Goal: Information Seeking & Learning: Understand process/instructions

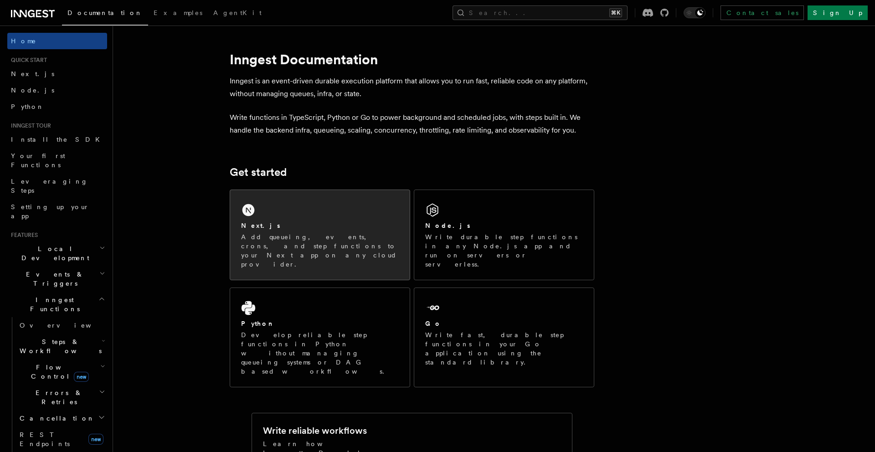
click at [312, 239] on p "Add queueing, events, crons, and step functions to your Next app on any cloud p…" at bounding box center [320, 250] width 158 height 36
click at [361, 221] on div "Next.js" at bounding box center [320, 226] width 158 height 10
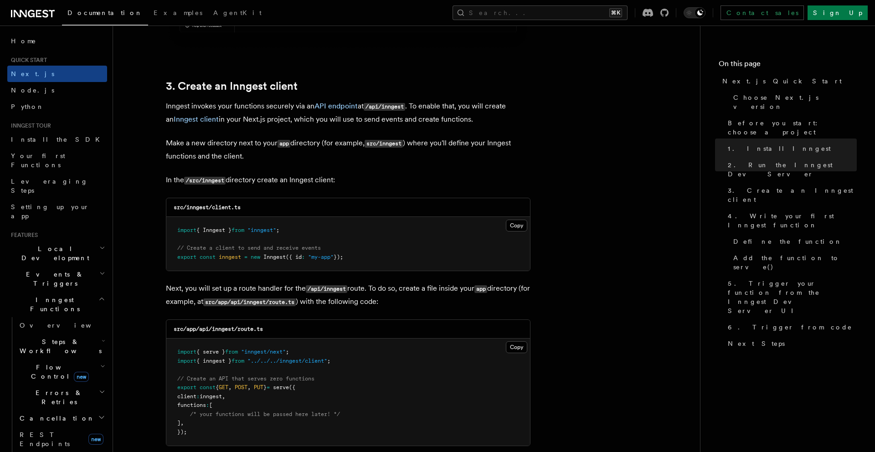
scroll to position [1048, 0]
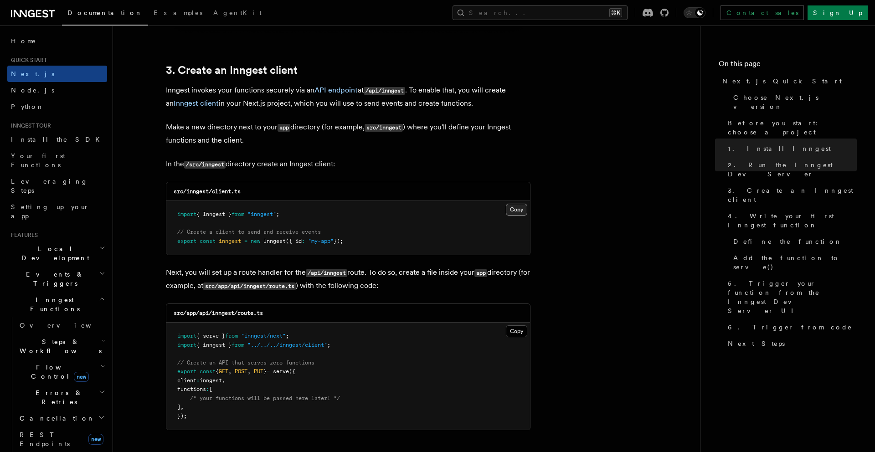
click at [513, 213] on button "Copy Copied" at bounding box center [516, 210] width 21 height 12
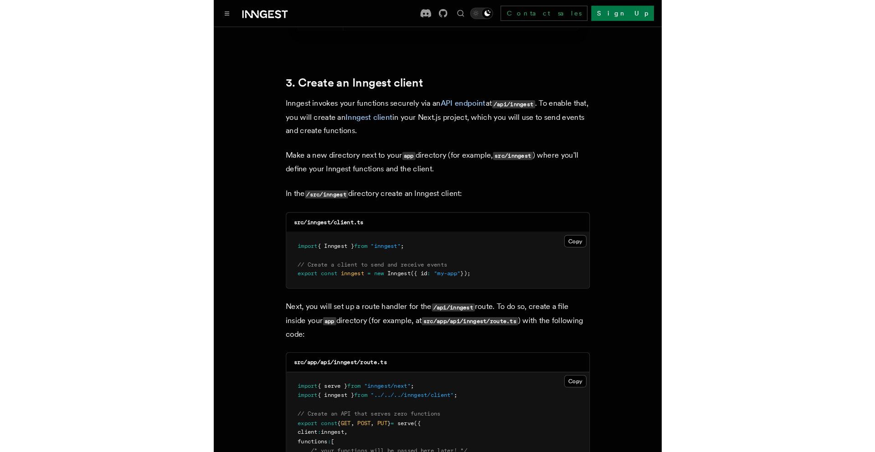
scroll to position [997, 0]
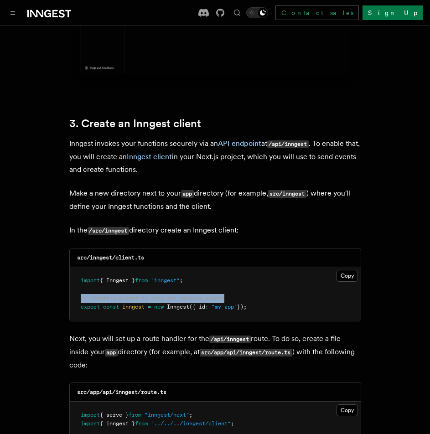
drag, startPoint x: 230, startPoint y: 273, endPoint x: 73, endPoint y: 272, distance: 156.2
click at [73, 272] on pre "import { Inngest } from "inngest" ; // Create a client to send and receive even…" at bounding box center [215, 294] width 291 height 54
copy span "// Create a client to send and receive events"
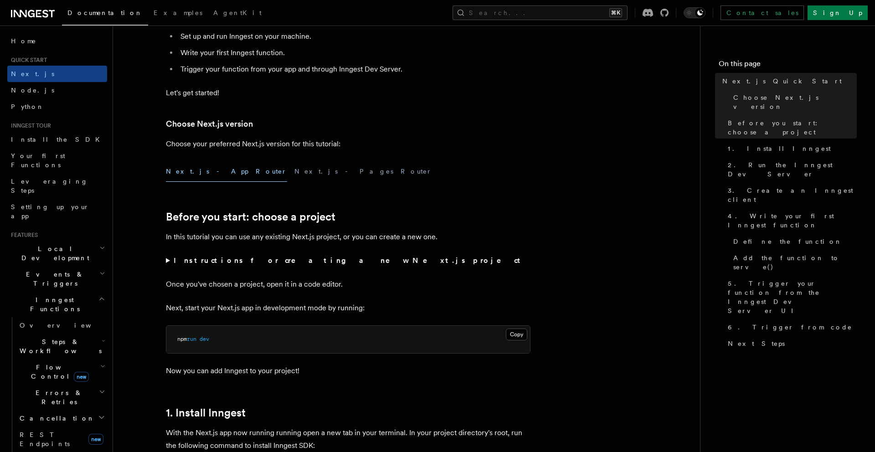
scroll to position [138, 0]
click at [168, 260] on summary "Instructions for creating a new Next.js project" at bounding box center [348, 259] width 364 height 13
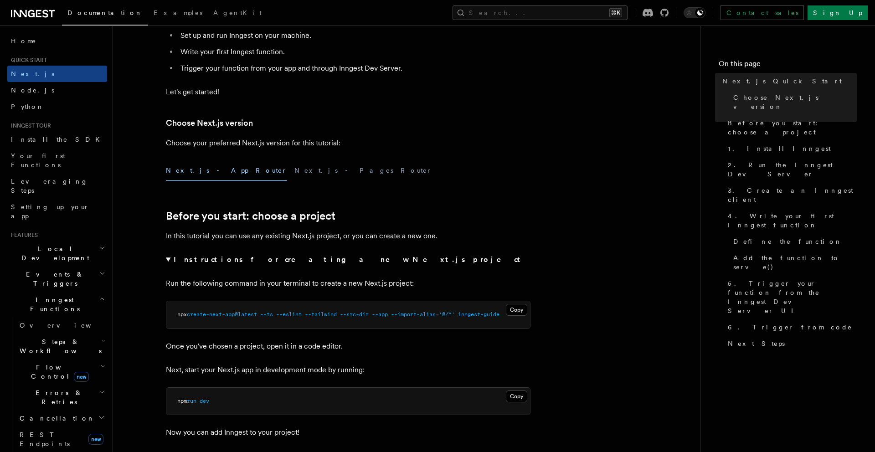
click at [167, 258] on summary "Instructions for creating a new Next.js project" at bounding box center [348, 259] width 364 height 13
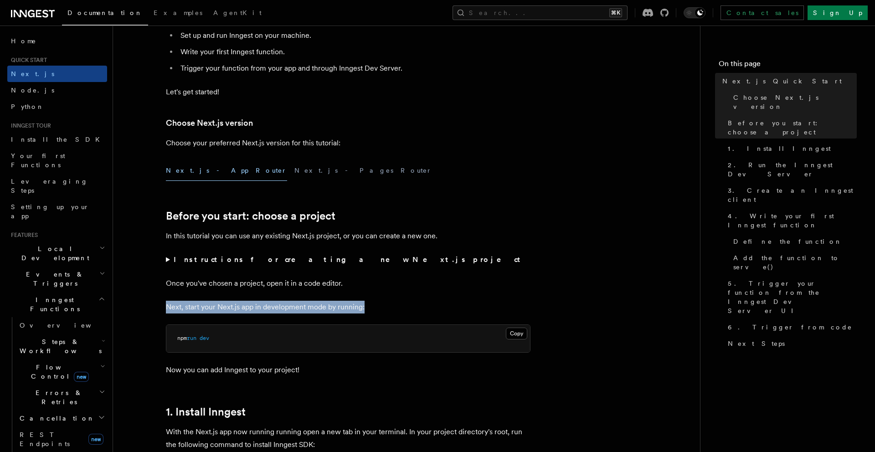
drag, startPoint x: 364, startPoint y: 308, endPoint x: 160, endPoint y: 306, distance: 204.5
click at [220, 341] on pre "npm run dev" at bounding box center [347, 338] width 363 height 27
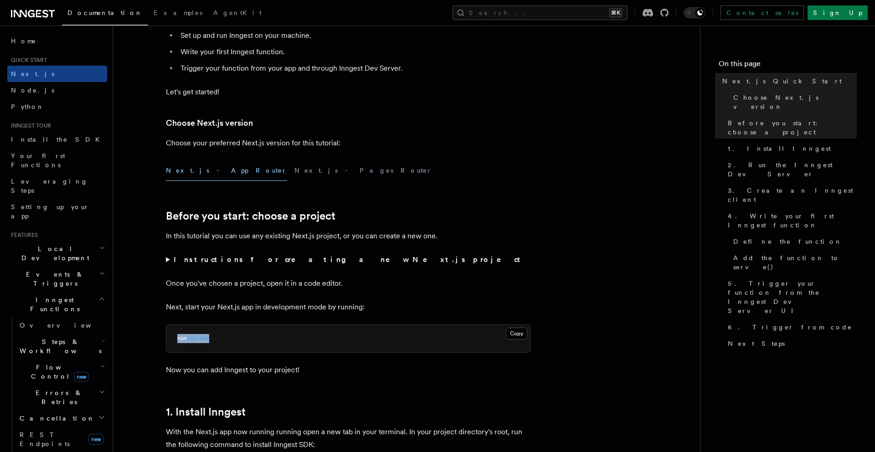
drag, startPoint x: 216, startPoint y: 338, endPoint x: 176, endPoint y: 339, distance: 40.1
click at [176, 339] on pre "npm run dev" at bounding box center [347, 338] width 363 height 27
drag, startPoint x: 166, startPoint y: 371, endPoint x: 306, endPoint y: 373, distance: 139.8
click at [306, 373] on p "Now you can add Inngest to your project!" at bounding box center [348, 369] width 364 height 13
click at [219, 341] on pre "npm run dev" at bounding box center [347, 338] width 363 height 27
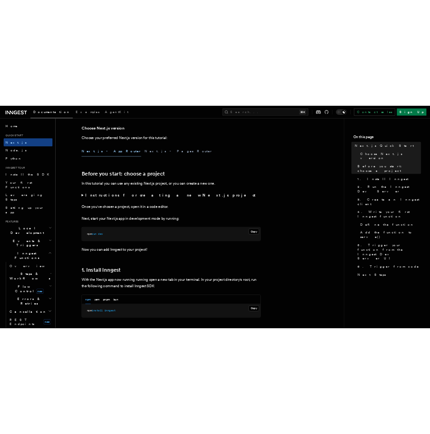
scroll to position [217, 0]
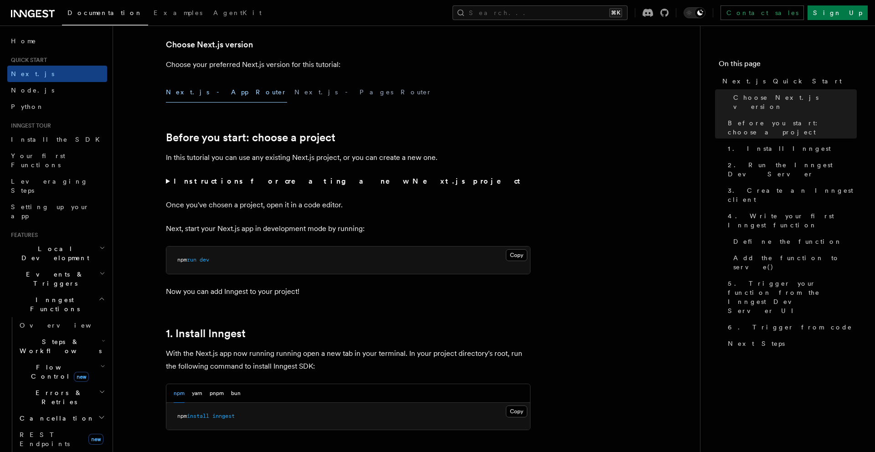
click at [303, 293] on p "Now you can add Inngest to your project!" at bounding box center [348, 291] width 364 height 13
click at [464, 139] on h2 "Before you start: choose a project" at bounding box center [348, 137] width 364 height 13
click at [167, 182] on summary "Instructions for creating a new Next.js project" at bounding box center [348, 181] width 364 height 13
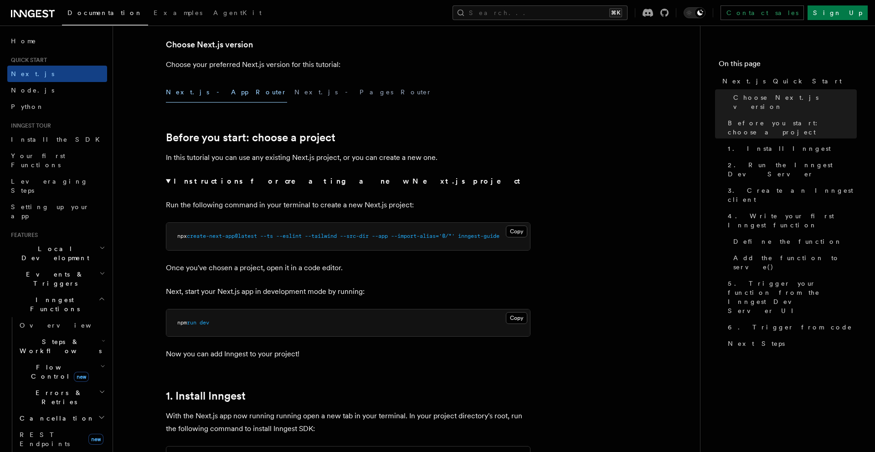
click at [167, 182] on summary "Instructions for creating a new Next.js project" at bounding box center [348, 181] width 364 height 13
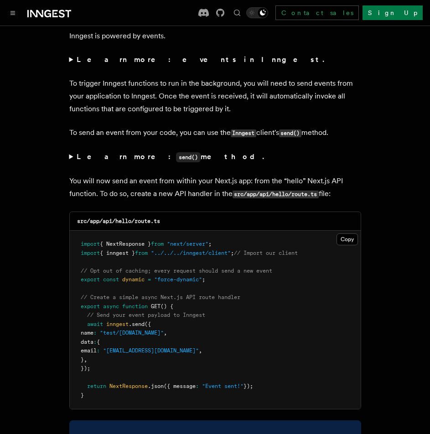
scroll to position [4322, 0]
click at [345, 233] on button "Copy Copied" at bounding box center [346, 239] width 21 height 12
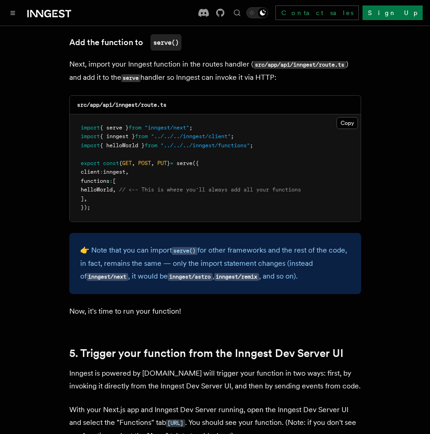
scroll to position [1840, 0]
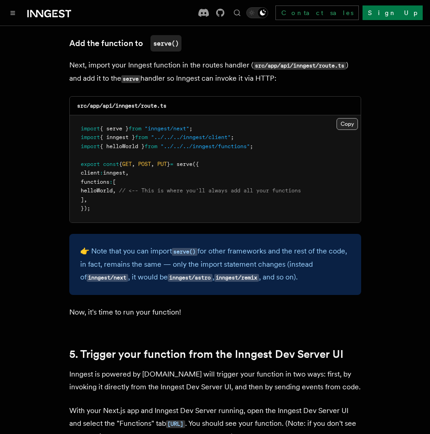
click at [342, 118] on button "Copy Copied" at bounding box center [346, 124] width 21 height 12
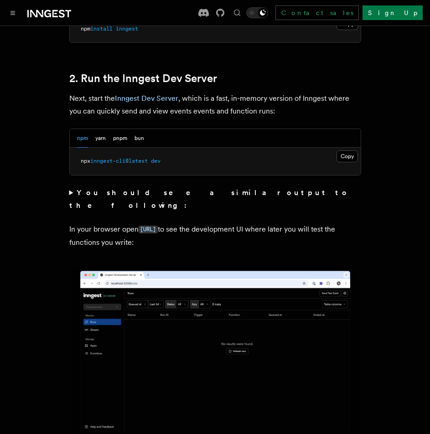
scroll to position [696, 0]
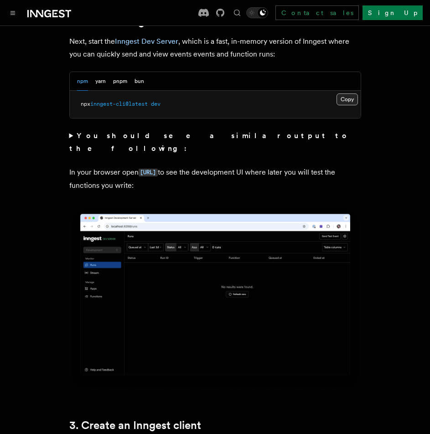
click at [347, 93] on button "Copy Copied" at bounding box center [346, 99] width 21 height 12
